Goal: Task Accomplishment & Management: Use online tool/utility

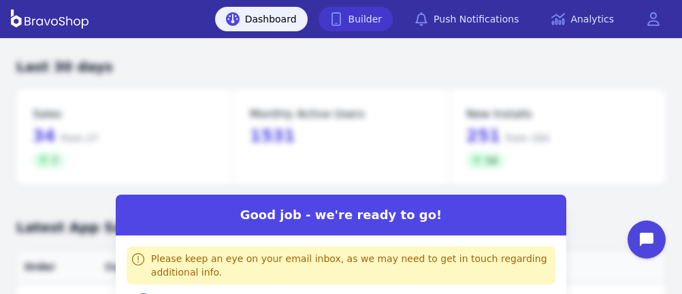
click at [374, 16] on link "Builder" at bounding box center [356, 19] width 75 height 25
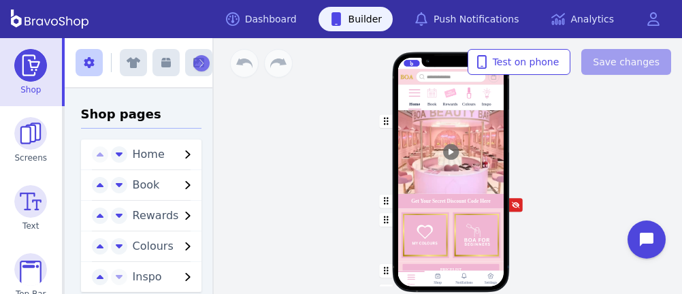
click at [446, 99] on img at bounding box center [450, 93] width 13 height 13
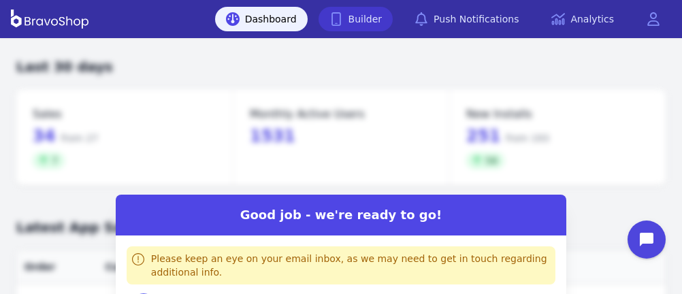
click at [374, 16] on link "Builder" at bounding box center [356, 19] width 75 height 25
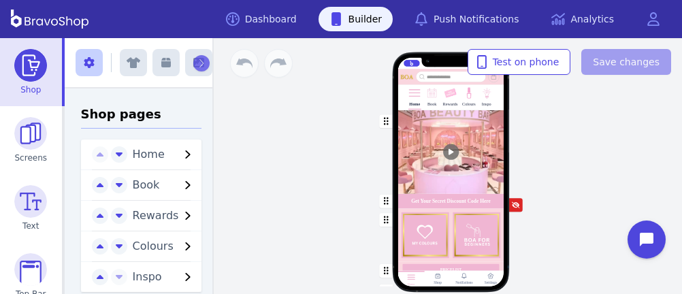
click at [446, 99] on img at bounding box center [450, 93] width 13 height 13
